Goal: Check status: Check status

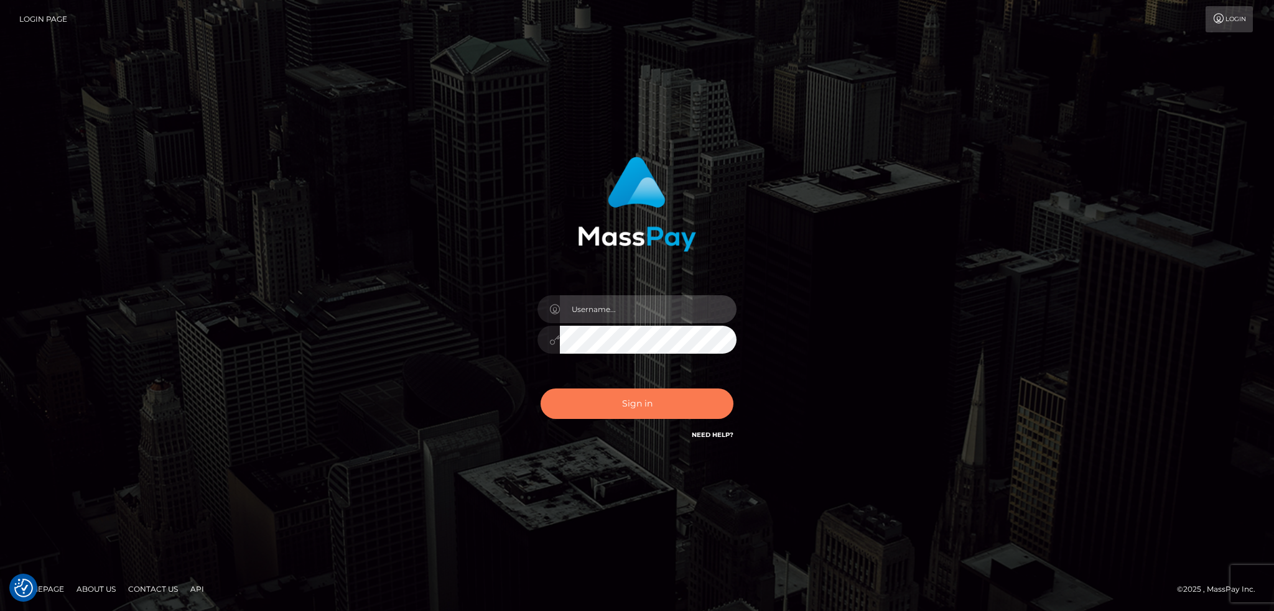
type input "alexstef"
click at [635, 399] on button "Sign in" at bounding box center [636, 404] width 193 height 30
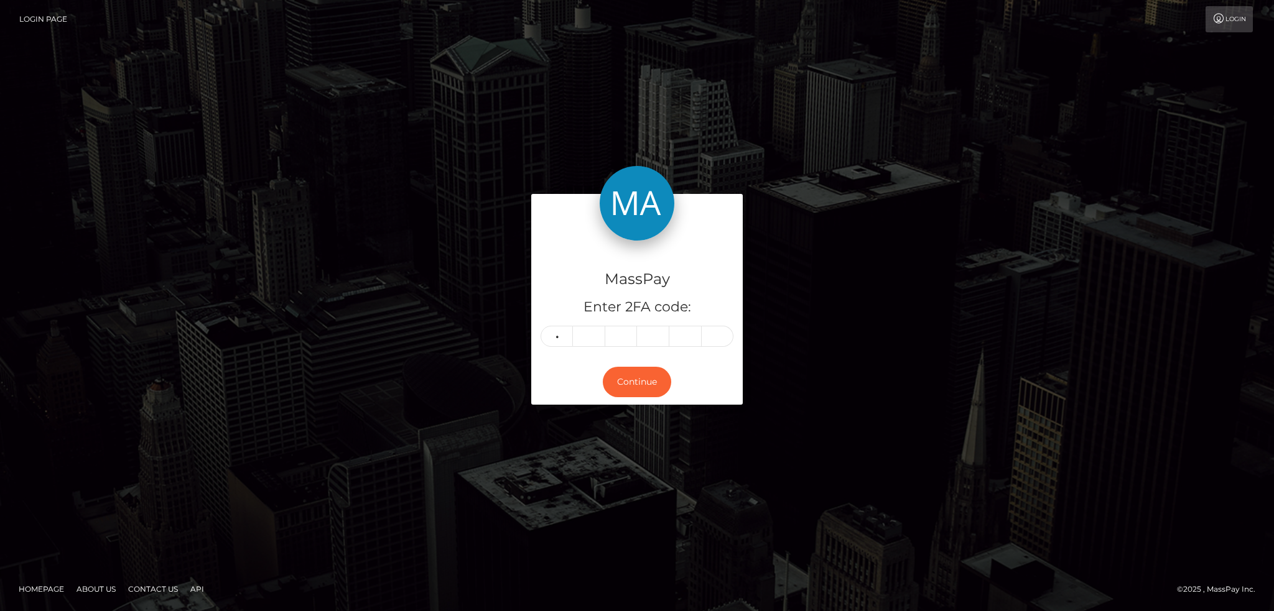
type input "2"
type input "3"
type input "2"
type input "4"
type input "3"
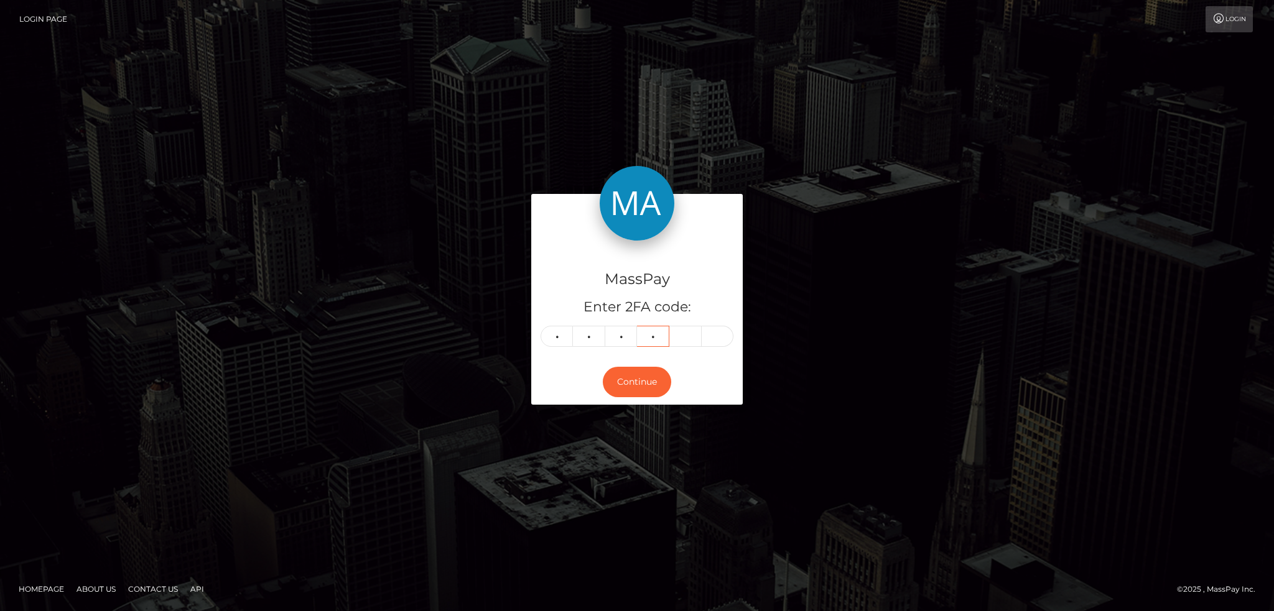
type input "8"
type input "4"
type input "0"
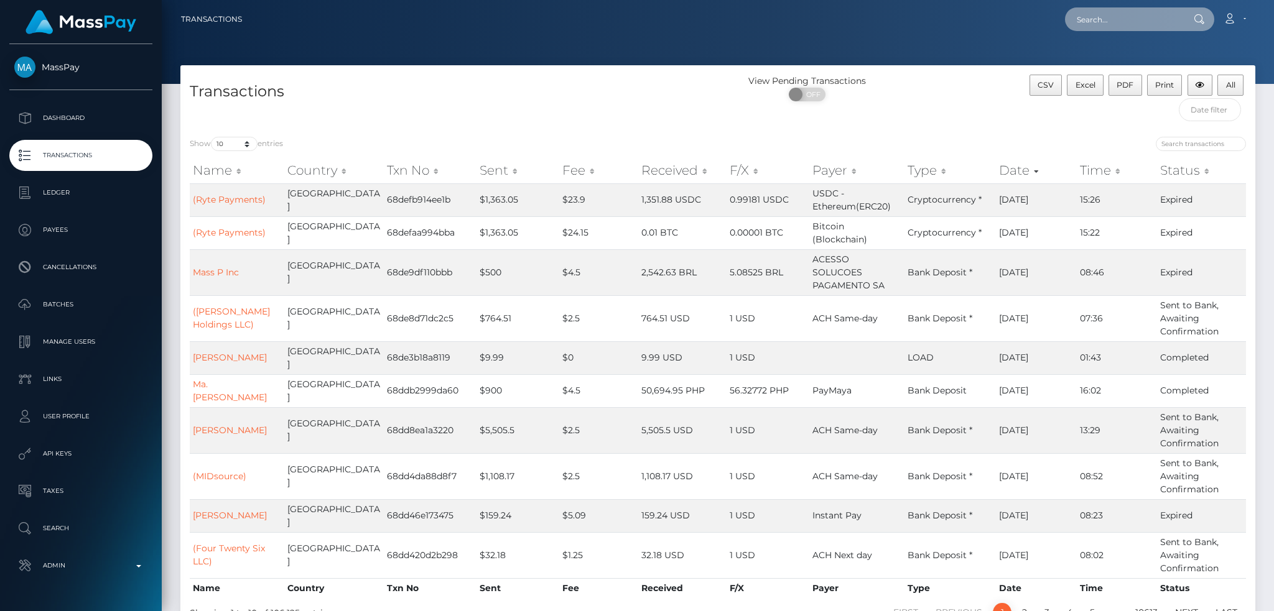
drag, startPoint x: 1112, startPoint y: 14, endPoint x: 1035, endPoint y: 25, distance: 77.9
click at [1112, 14] on input "text" at bounding box center [1123, 19] width 117 height 24
paste input "80f4d848-c532-4599-98f3-0b93bcf64f8e"
type input "80f4d848-c532-4599-98f3-0b93bcf64f8e"
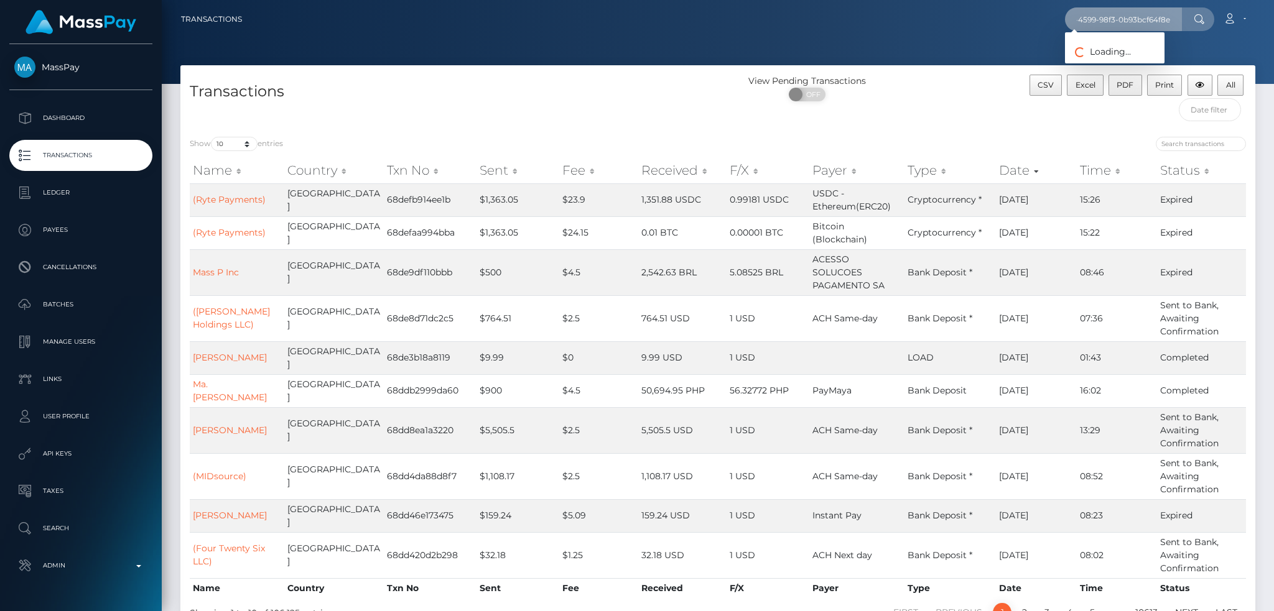
scroll to position [0, 0]
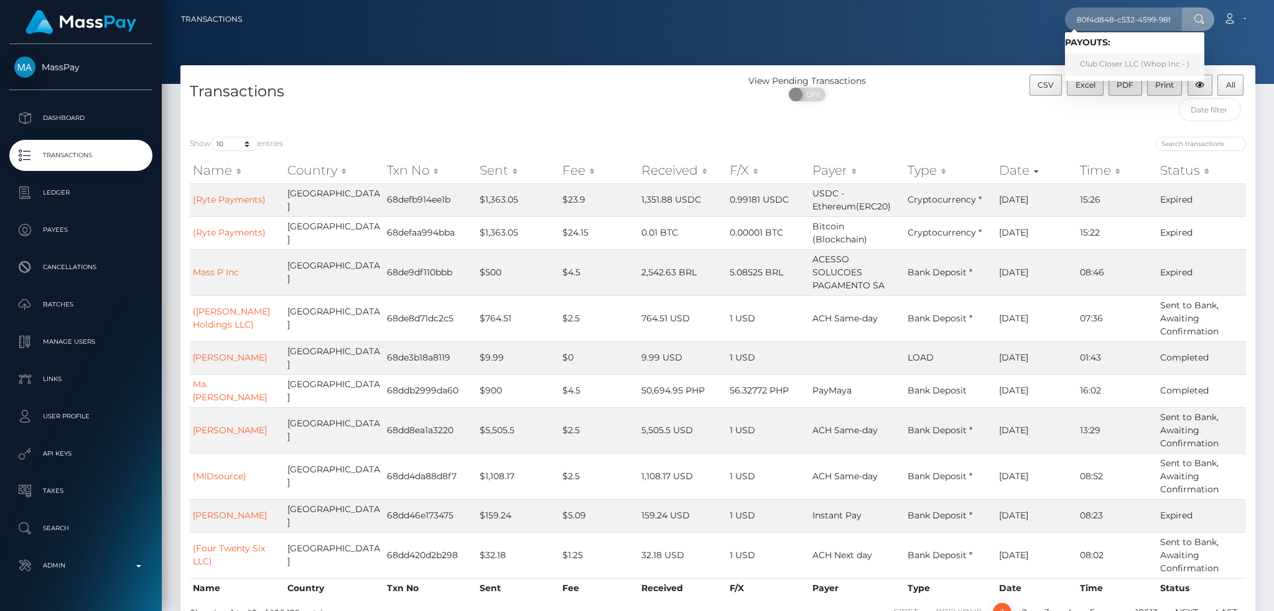
click at [1088, 64] on link "Club Closer LLC (Whop Inc - )" at bounding box center [1134, 64] width 139 height 23
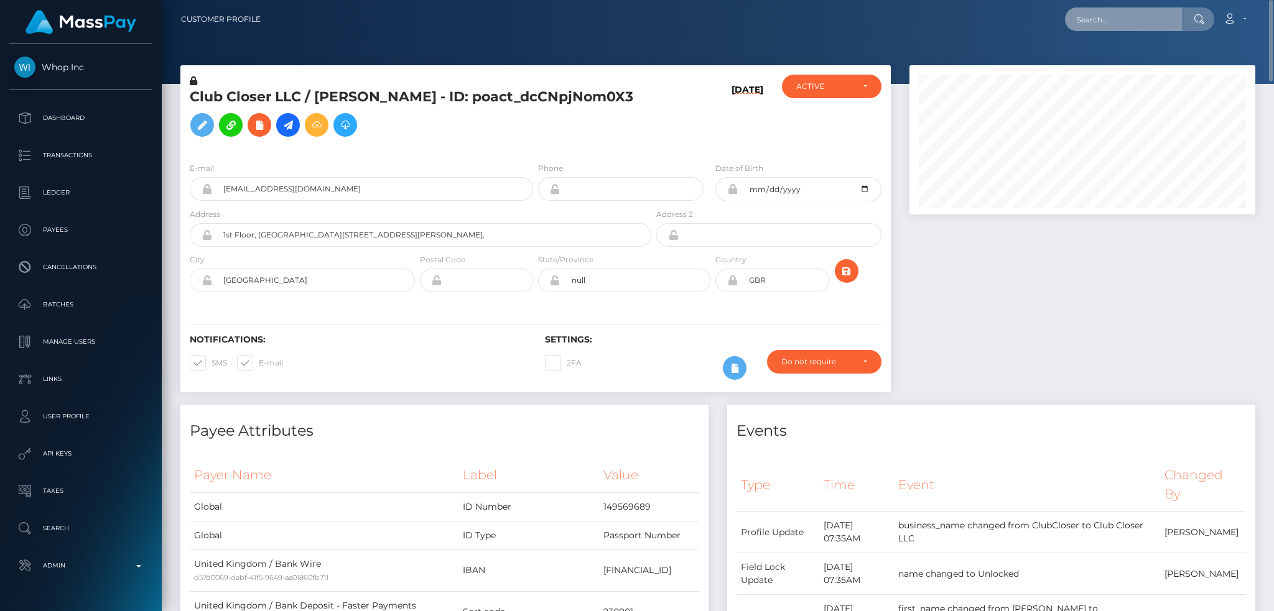
click at [1123, 22] on input "text" at bounding box center [1123, 19] width 117 height 24
paste input "pout_Px3IirzgDAnA3"
type input "pout_Px3IirzgDAnA3"
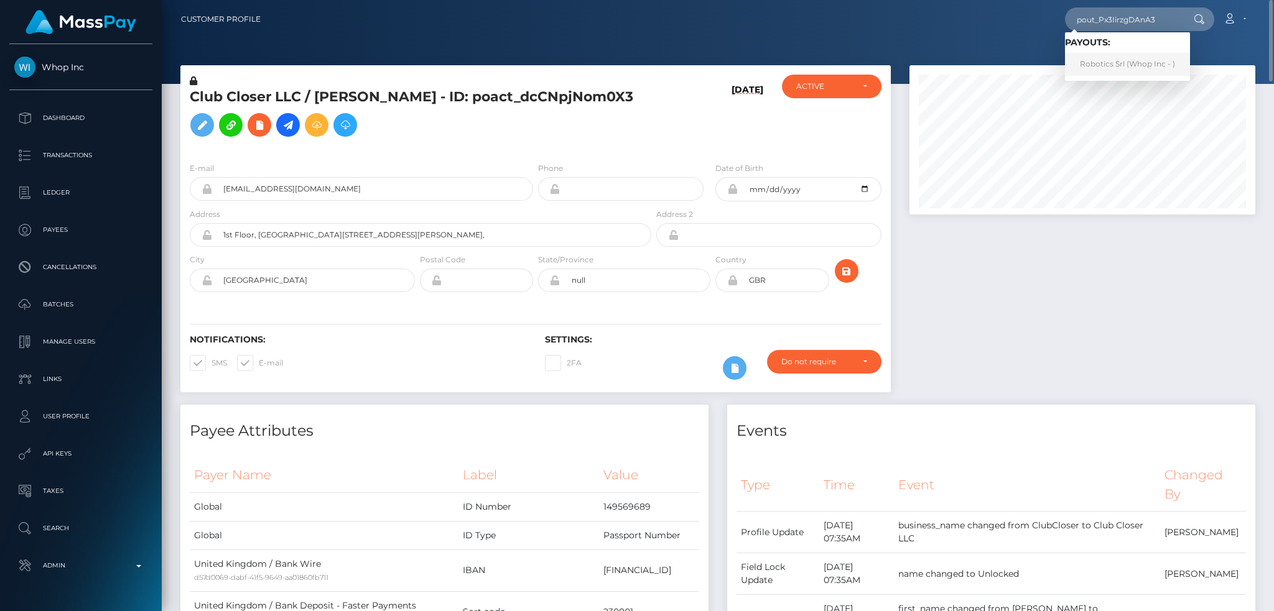
drag, startPoint x: 1126, startPoint y: 62, endPoint x: 1099, endPoint y: 73, distance: 29.6
click at [1126, 62] on link "Robotics Srl (Whop Inc - )" at bounding box center [1127, 64] width 125 height 23
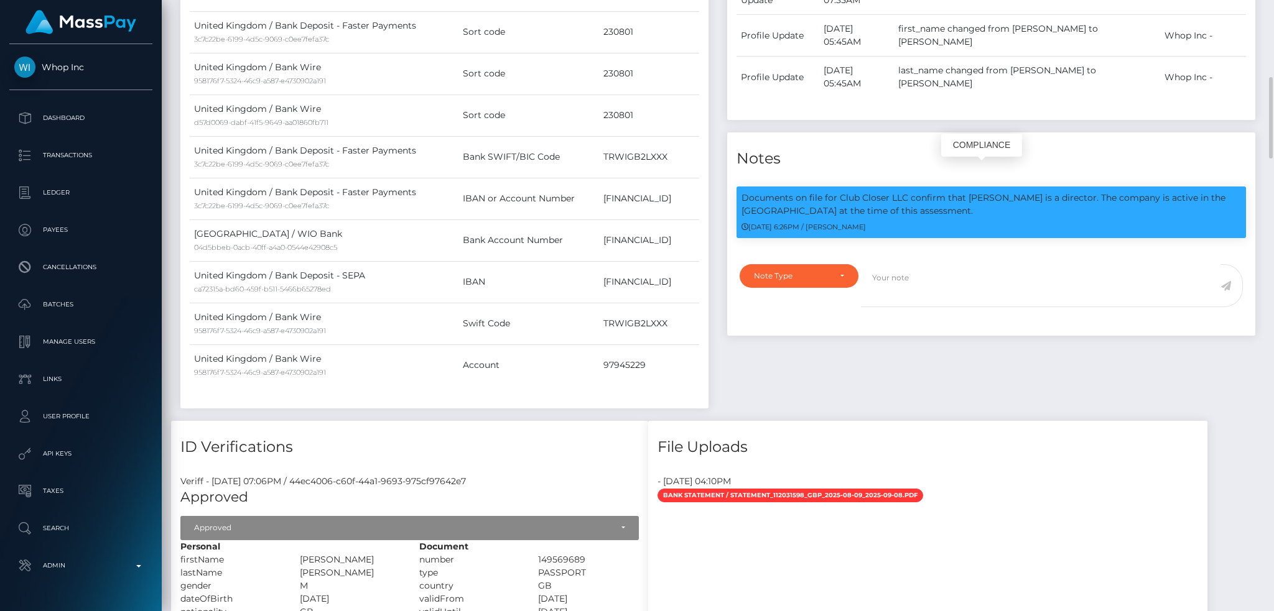
scroll to position [149, 345]
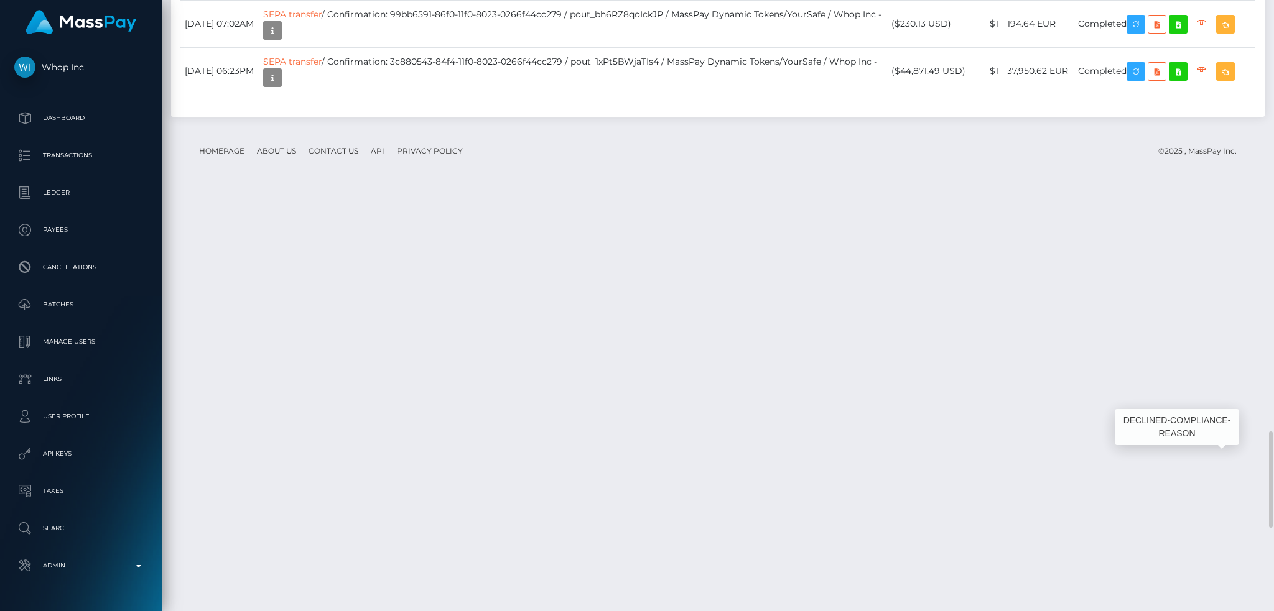
scroll to position [149, 345]
drag, startPoint x: 478, startPoint y: 332, endPoint x: 544, endPoint y: 336, distance: 66.7
drag, startPoint x: 475, startPoint y: 376, endPoint x: 532, endPoint y: 377, distance: 56.6
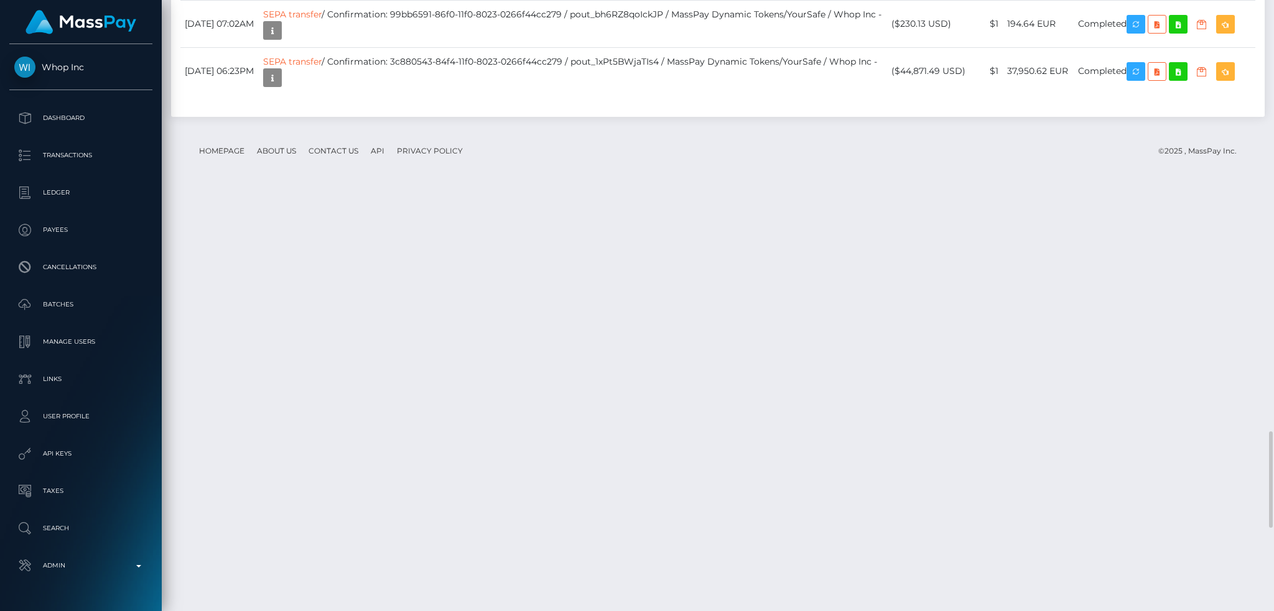
drag, startPoint x: 483, startPoint y: 332, endPoint x: 511, endPoint y: 333, distance: 28.6
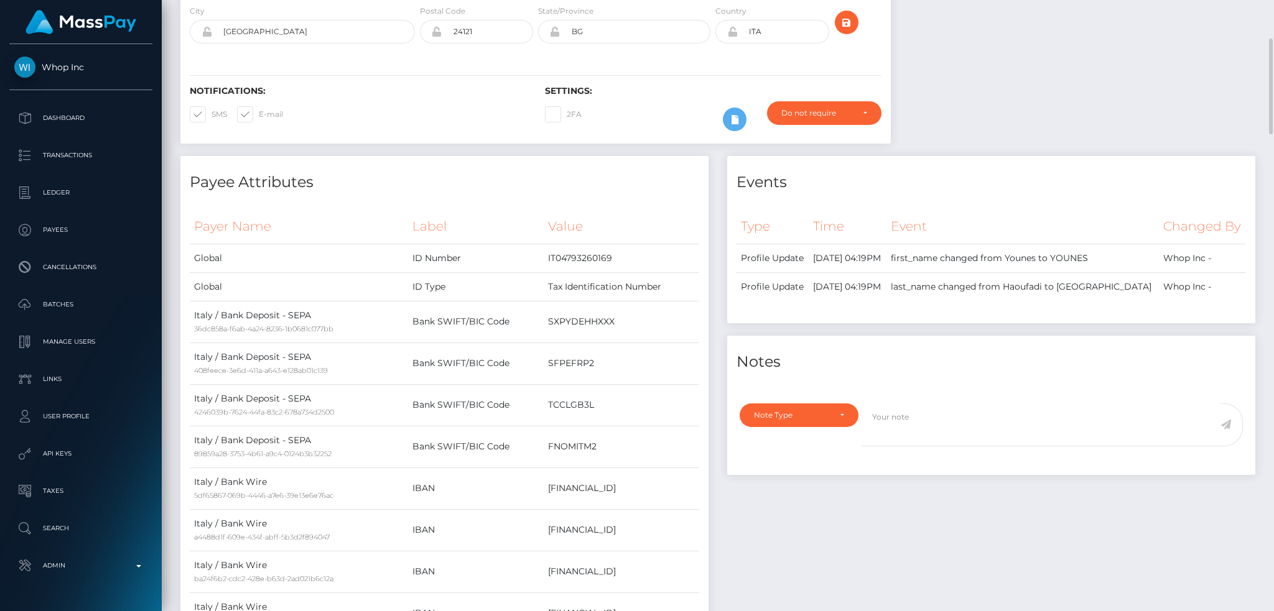
scroll to position [0, 0]
